Goal: Task Accomplishment & Management: Manage account settings

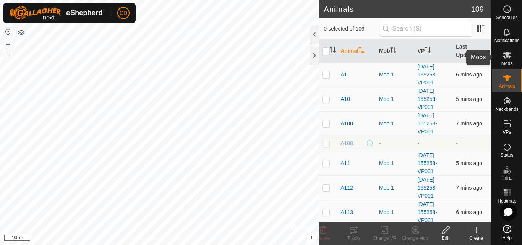
drag, startPoint x: 513, startPoint y: 55, endPoint x: 506, endPoint y: 63, distance: 11.2
click at [513, 54] on es-mob-svg-icon at bounding box center [507, 55] width 14 height 12
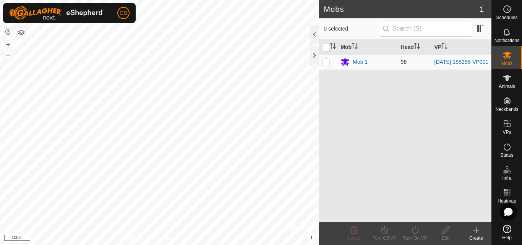
click at [328, 63] on p-checkbox at bounding box center [326, 62] width 8 height 6
checkbox input "true"
click at [327, 65] on p-tablecheckbox at bounding box center [326, 62] width 8 height 6
checkbox input "false"
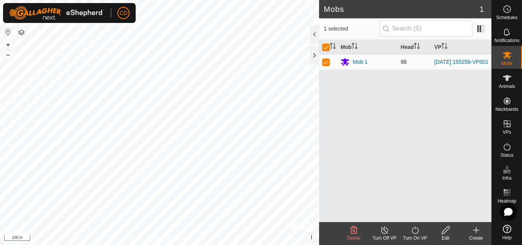
checkbox input "false"
click at [361, 62] on div "Mob 1" at bounding box center [360, 62] width 15 height 8
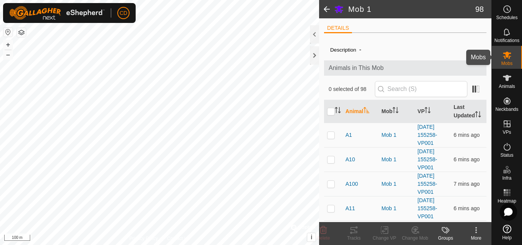
drag, startPoint x: 500, startPoint y: 51, endPoint x: 504, endPoint y: 48, distance: 4.9
click at [501, 51] on es-mob-svg-icon at bounding box center [507, 55] width 14 height 12
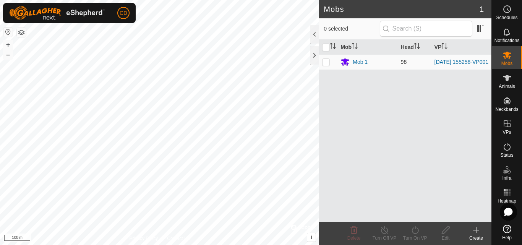
click at [325, 62] on p-checkbox at bounding box center [326, 62] width 8 height 6
checkbox input "true"
click at [386, 232] on line at bounding box center [384, 230] width 6 height 6
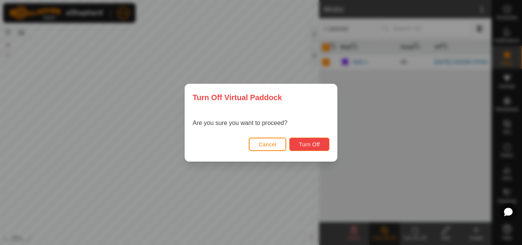
click at [308, 146] on span "Turn Off" at bounding box center [309, 144] width 21 height 6
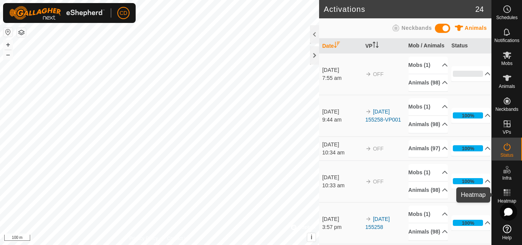
click at [507, 190] on rect at bounding box center [507, 190] width 2 height 2
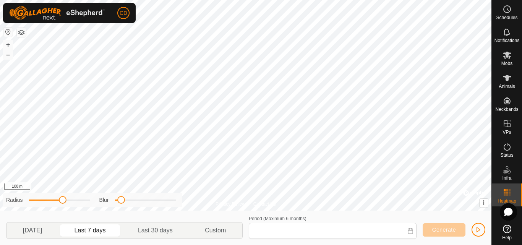
type input "[DATE] - [DATE]"
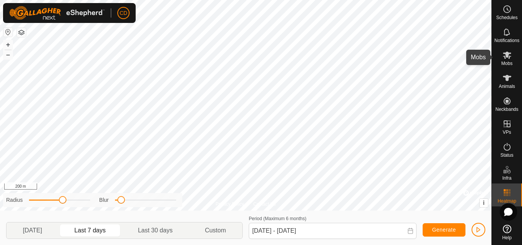
click at [510, 61] on span "Mobs" at bounding box center [506, 63] width 11 height 5
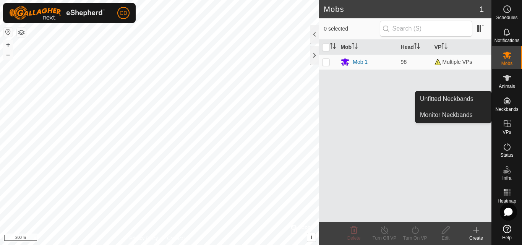
click at [507, 107] on span "Neckbands" at bounding box center [506, 109] width 23 height 5
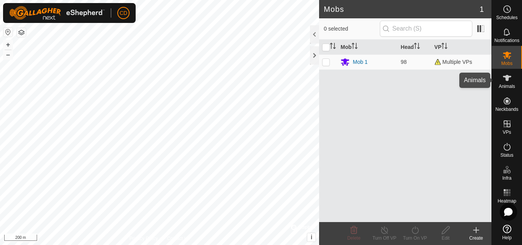
click at [512, 82] on es-animals-svg-icon at bounding box center [507, 78] width 14 height 12
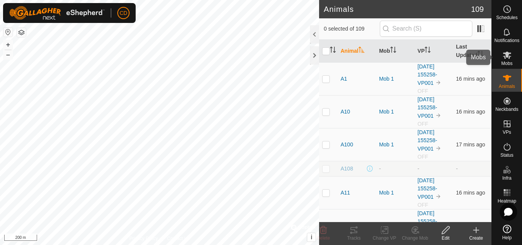
click at [502, 54] on es-mob-svg-icon at bounding box center [507, 55] width 14 height 12
